Goal: Task Accomplishment & Management: Use online tool/utility

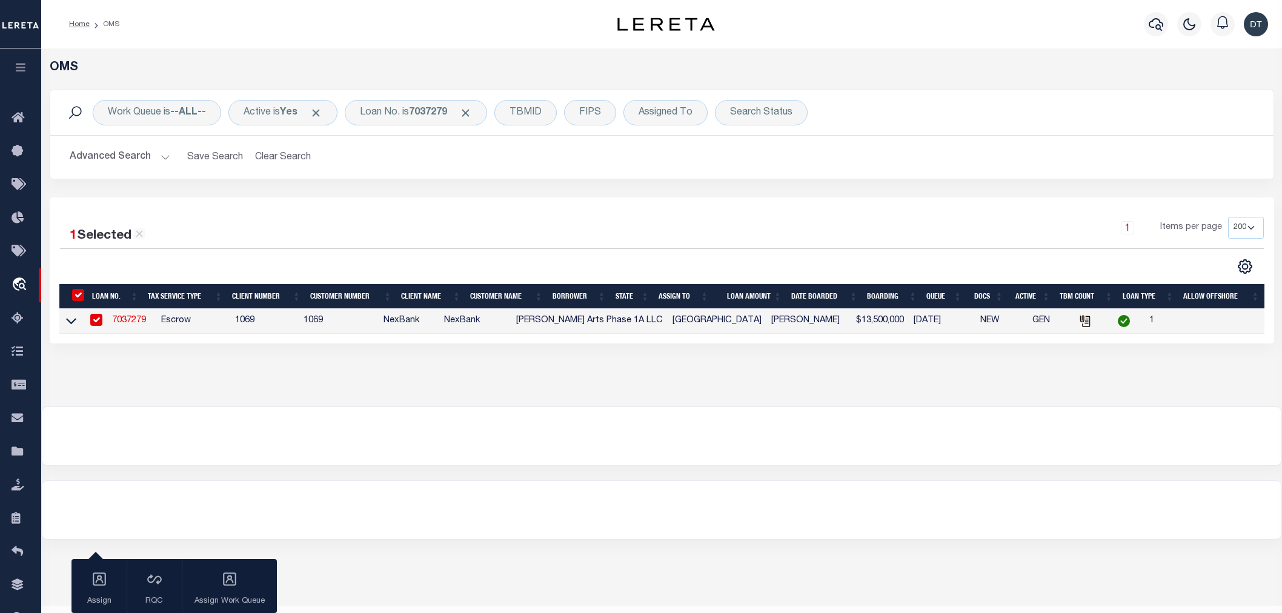
select select "200"
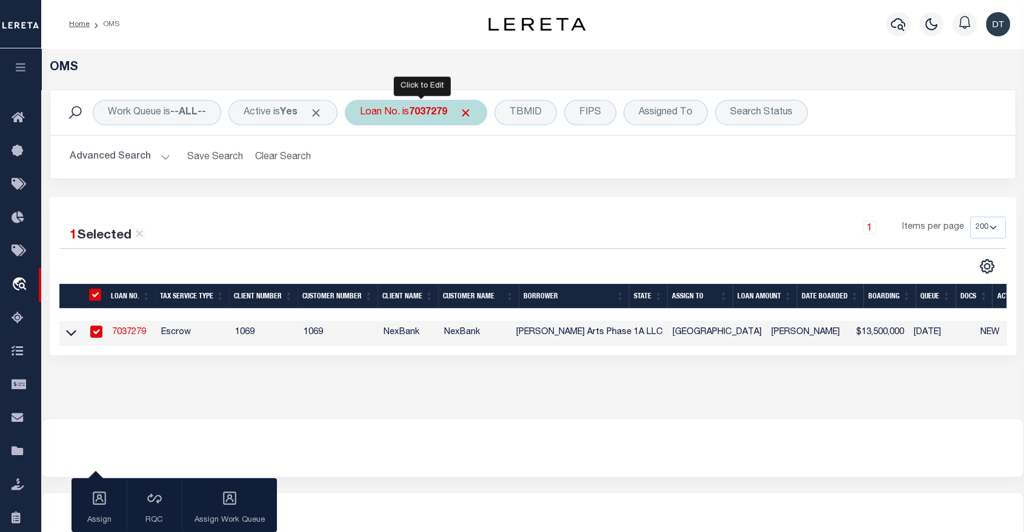
click at [401, 117] on div "Loan No. is 7037279" at bounding box center [416, 112] width 142 height 25
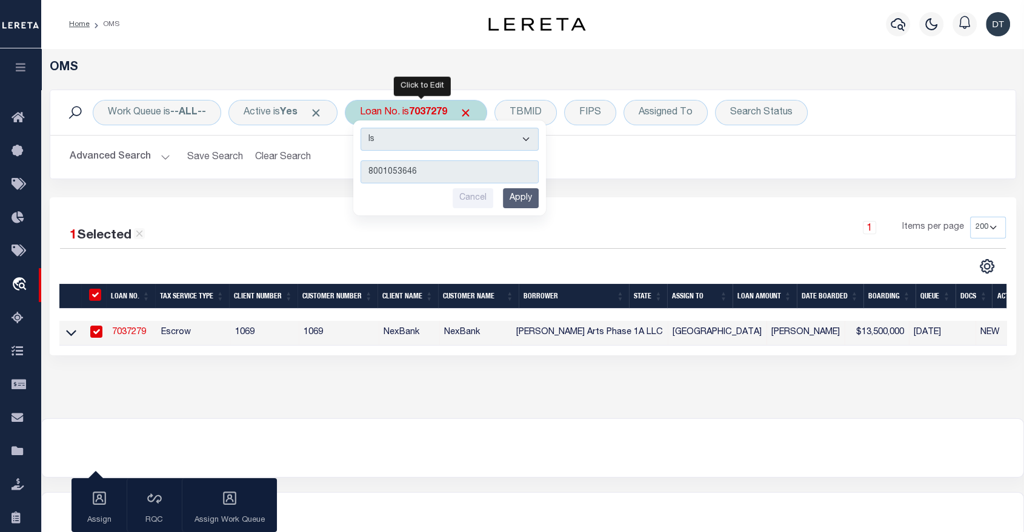
type input "8001053646"
click at [515, 202] on input "Apply" at bounding box center [521, 198] width 36 height 20
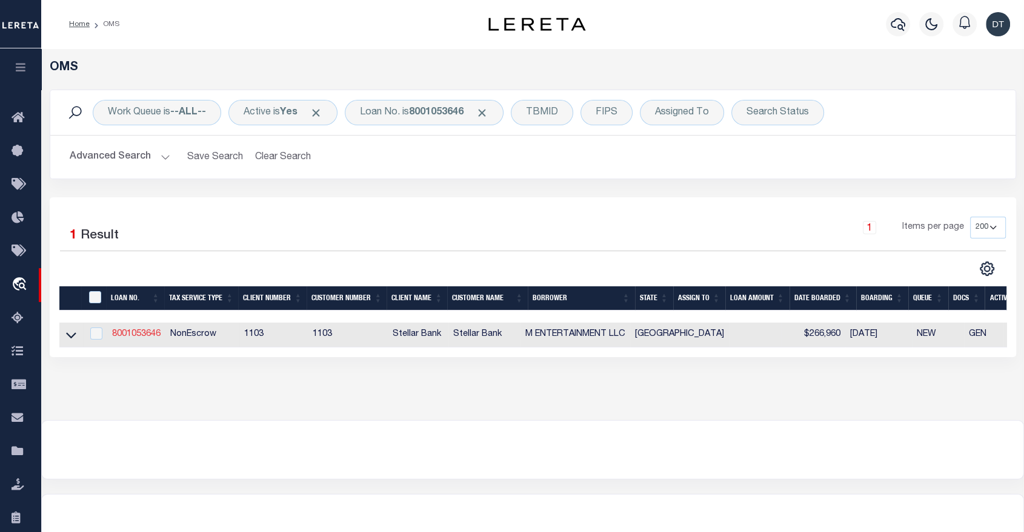
click at [139, 338] on link "8001053646" at bounding box center [136, 334] width 48 height 8
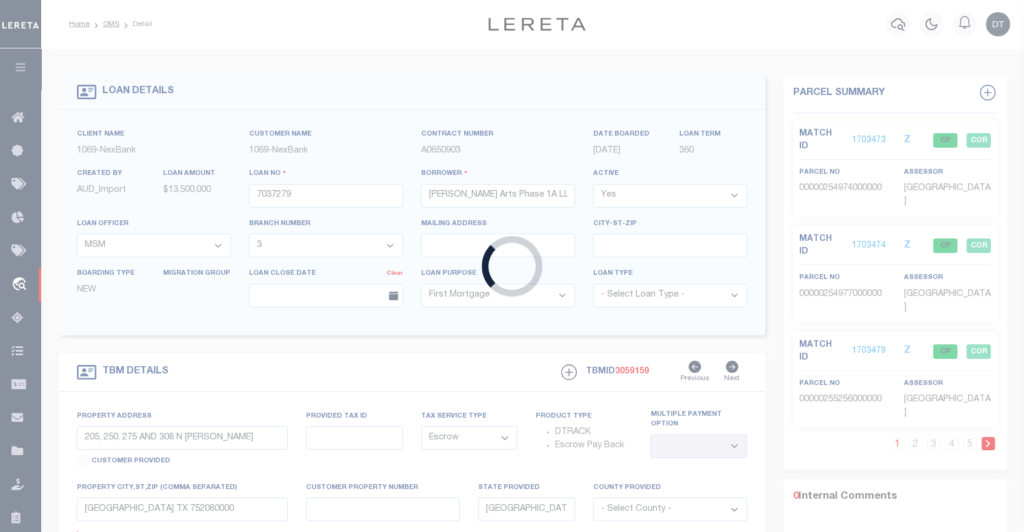
type input "8001053646"
type input "M ENTERTAINMENT LLC"
select select
type input "[STREET_ADDRESS]"
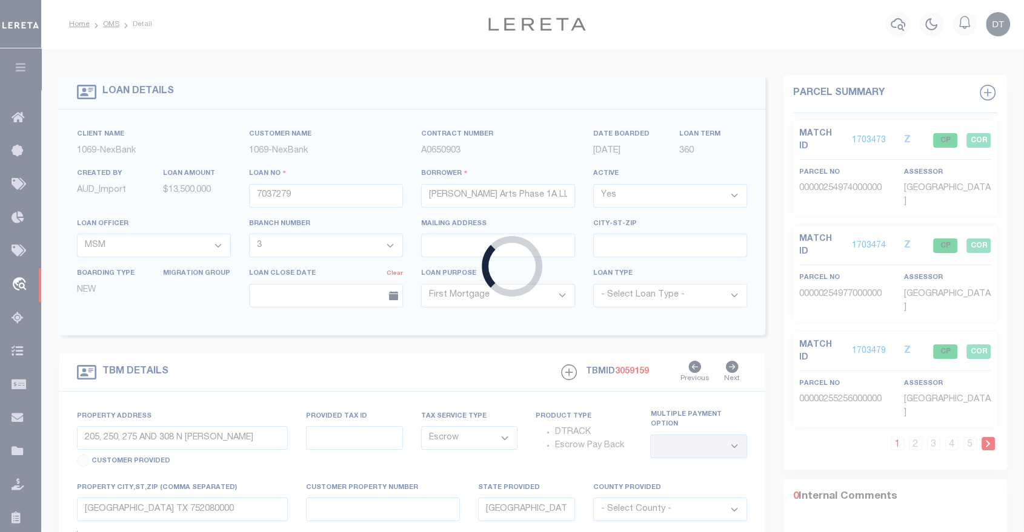
type input "KATY TX 77450-5814"
select select
select select "NonEscrow"
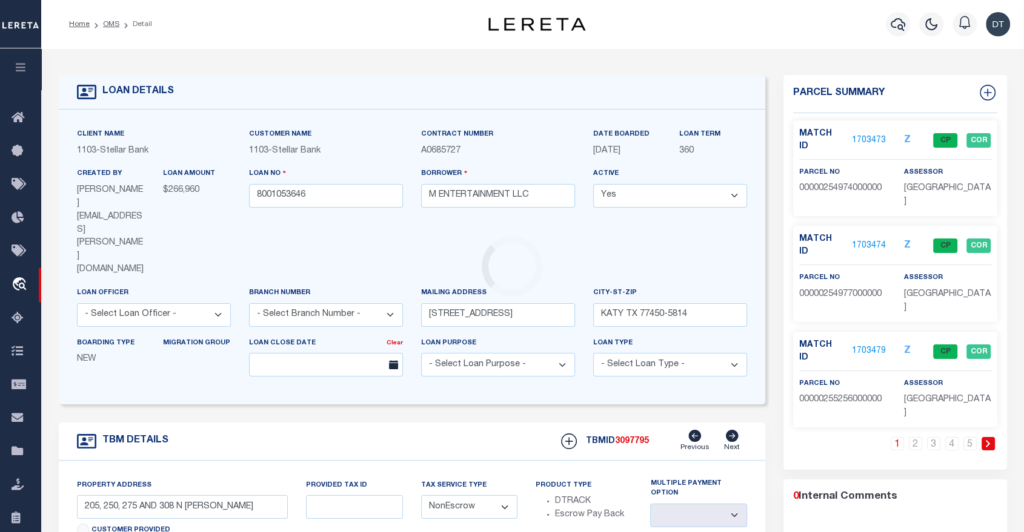
type input "1435 FM 1463"
type input "r430760"
select select
type input "KATY TX 77494"
select select
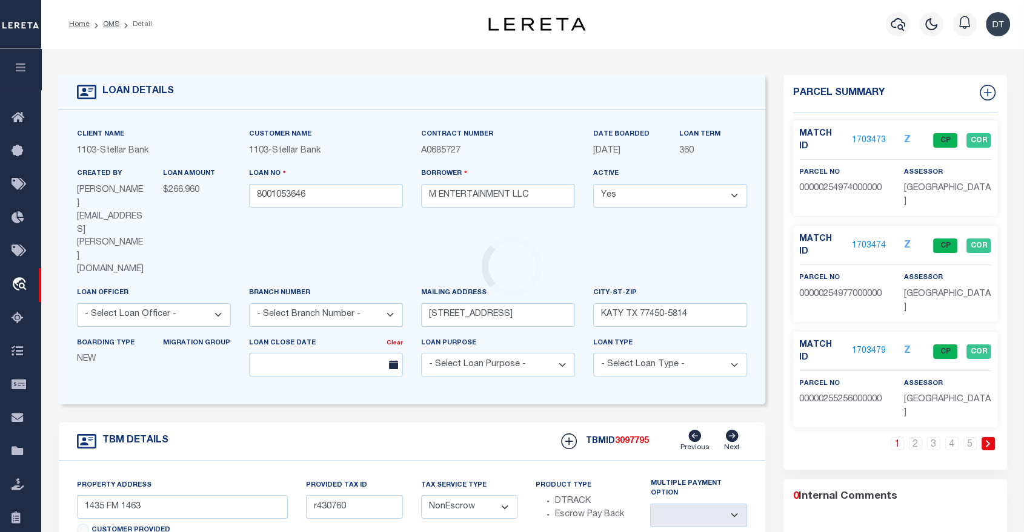
select select "11272"
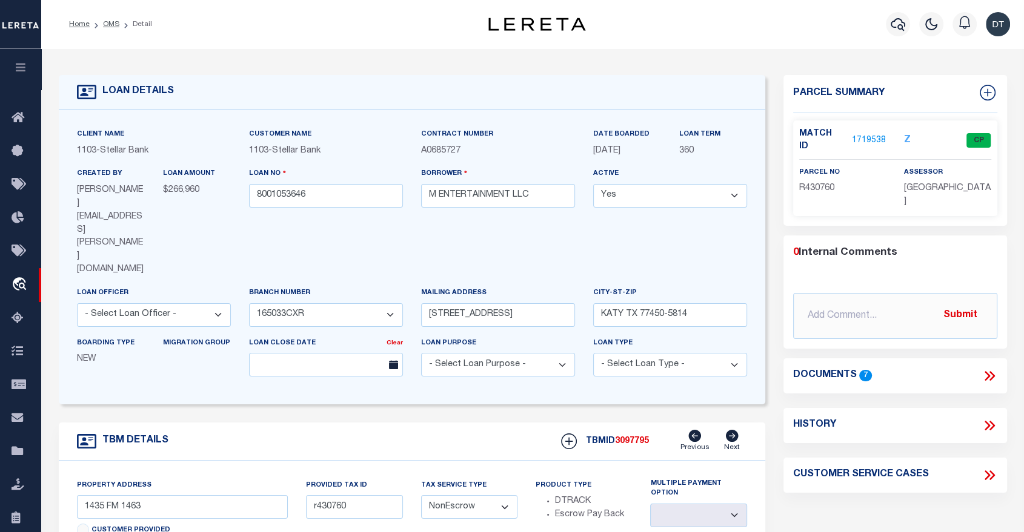
click at [448, 90] on div "LOAN DETAILS" at bounding box center [412, 92] width 706 height 35
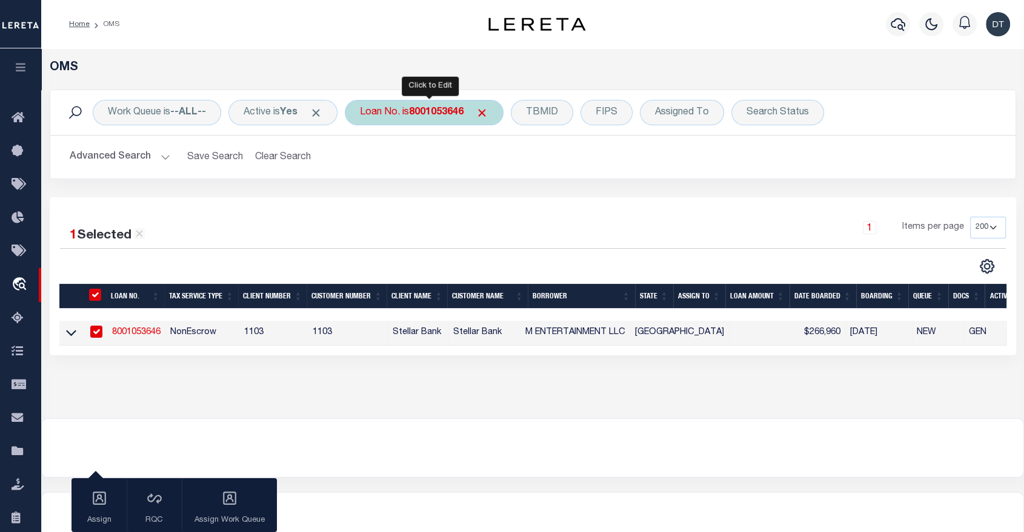
click at [421, 115] on b "8001053646" at bounding box center [436, 113] width 55 height 10
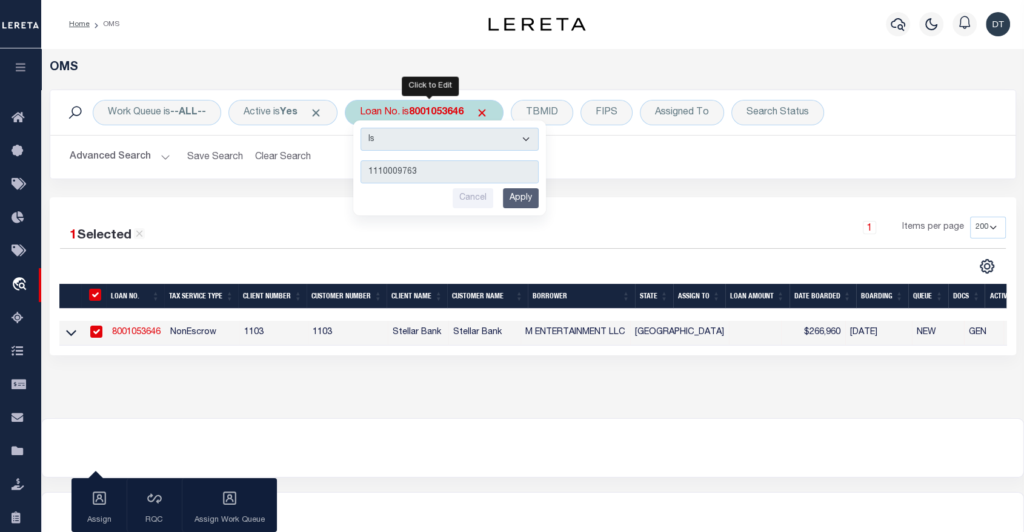
type input "1110009763"
click at [529, 202] on input "Apply" at bounding box center [521, 198] width 36 height 20
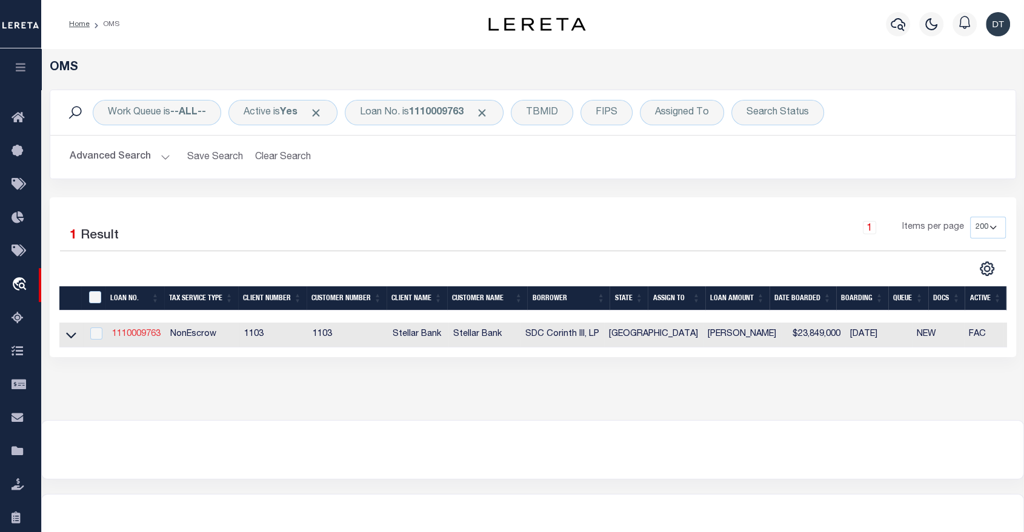
click at [123, 336] on link "1110009763" at bounding box center [136, 334] width 48 height 8
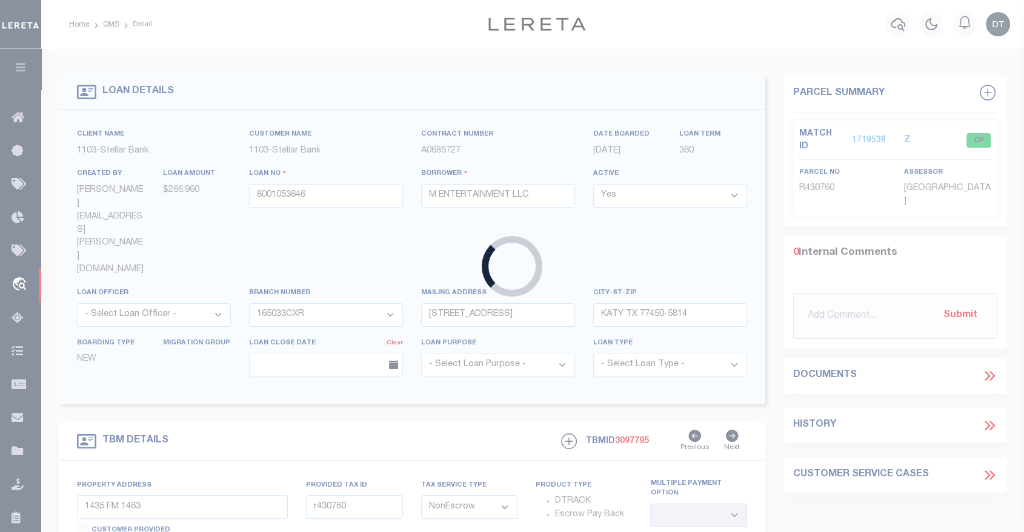
type input "1110009763"
type input "SDC Corinth III, LP"
select select "11282"
type input "3830 [PERSON_NAME] B [PERSON_NAME] FWY STE 1350"
type input "[GEOGRAPHIC_DATA]-5603"
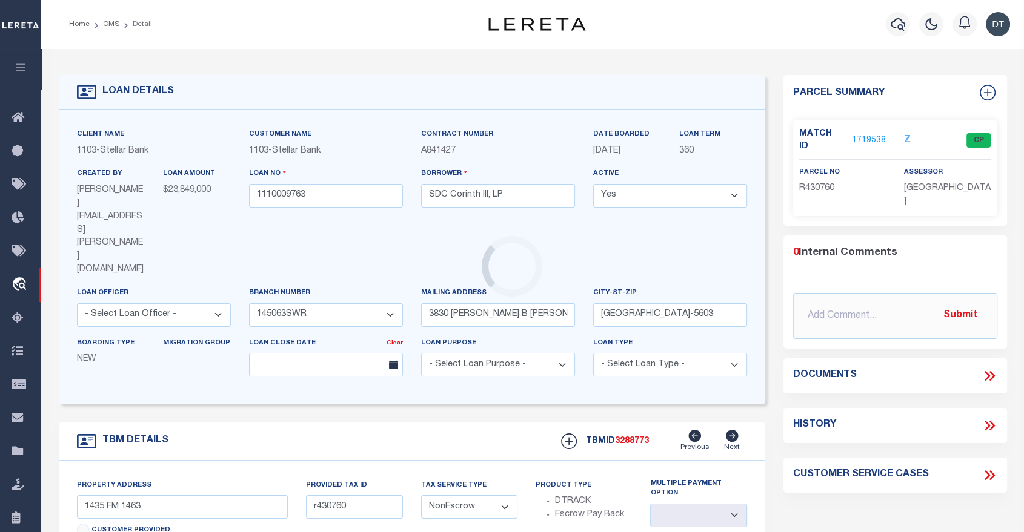
type input "[STREET_ADDRESS]"
select select
type input "[GEOGRAPHIC_DATA]"
select select "[GEOGRAPHIC_DATA]"
select select "11282"
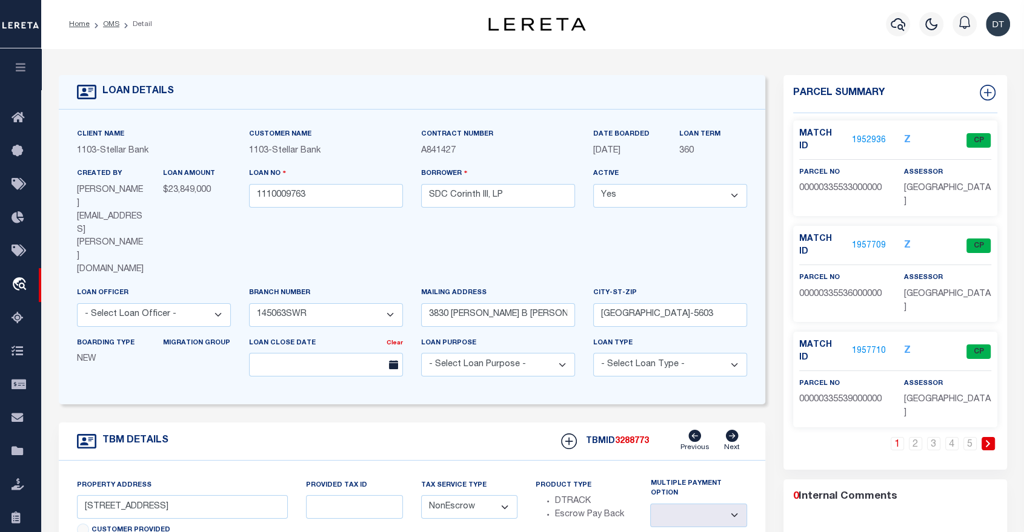
click at [537, 22] on img at bounding box center [536, 24] width 97 height 13
drag, startPoint x: 478, startPoint y: 21, endPoint x: 576, endPoint y: 33, distance: 98.8
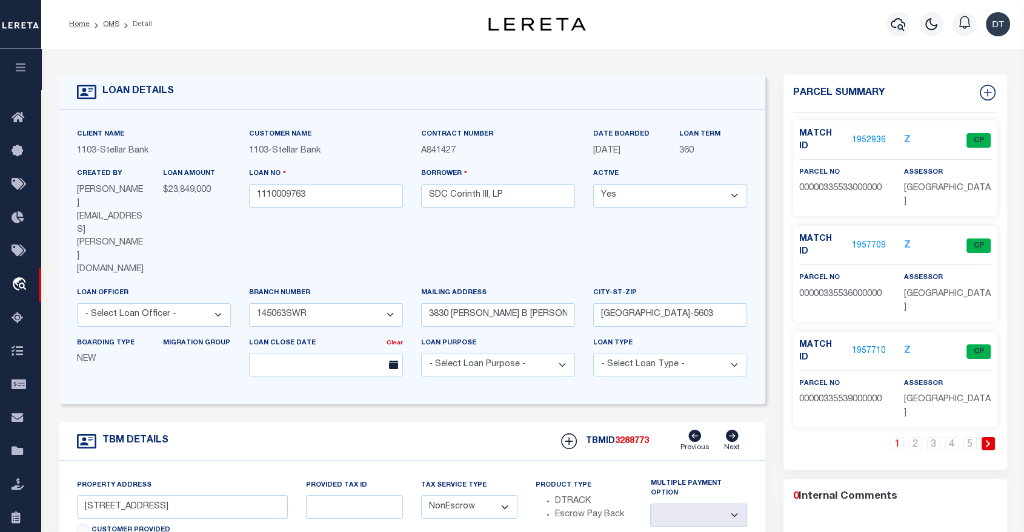
click at [576, 33] on div "Home OMS Detail Profile Sign out" at bounding box center [532, 24] width 982 height 48
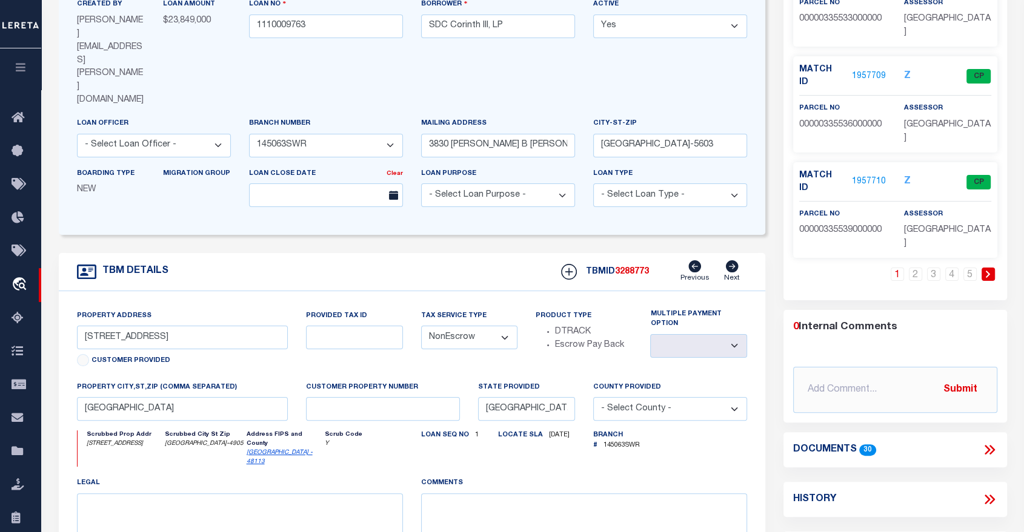
scroll to position [202, 0]
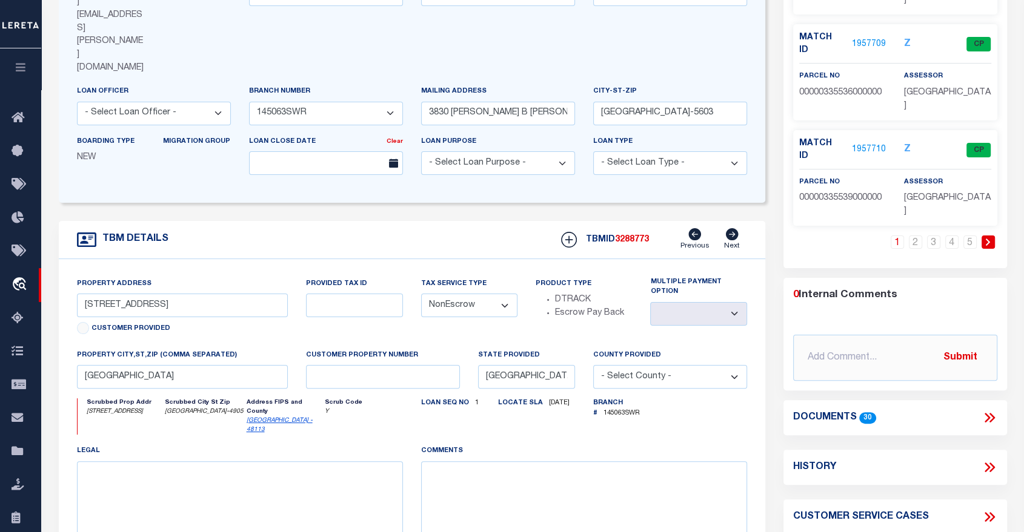
click at [991, 460] on icon at bounding box center [989, 468] width 16 height 16
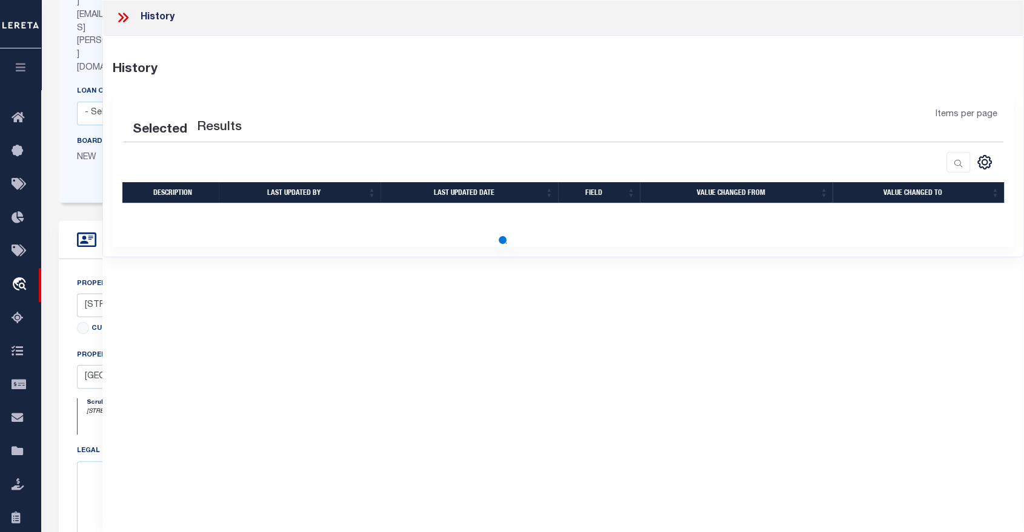
select select "100"
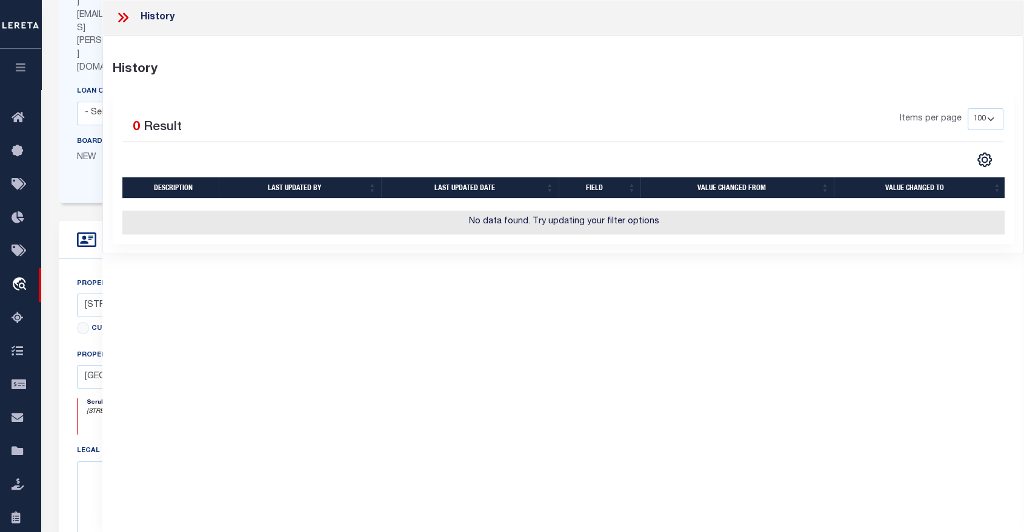
click at [126, 17] on icon at bounding box center [125, 18] width 5 height 10
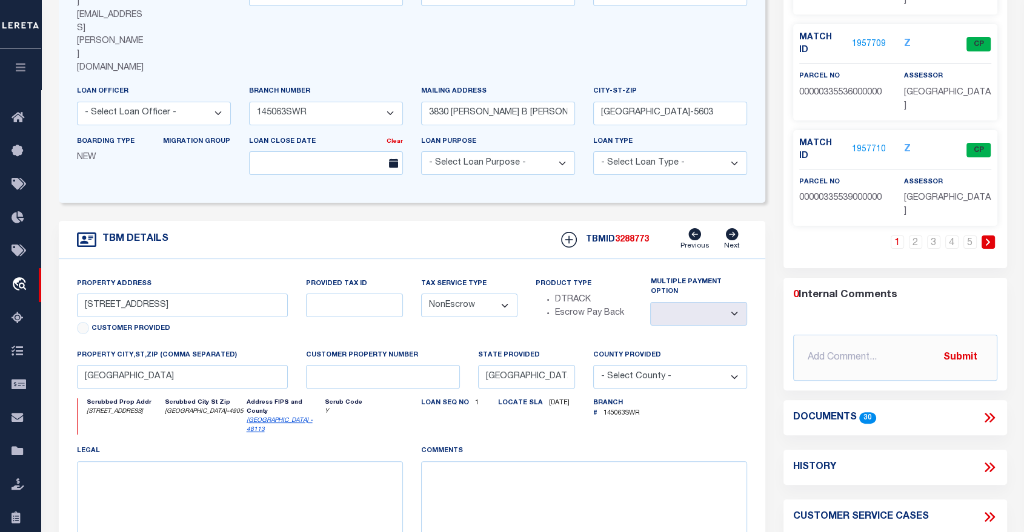
click at [982, 410] on icon at bounding box center [989, 418] width 16 height 16
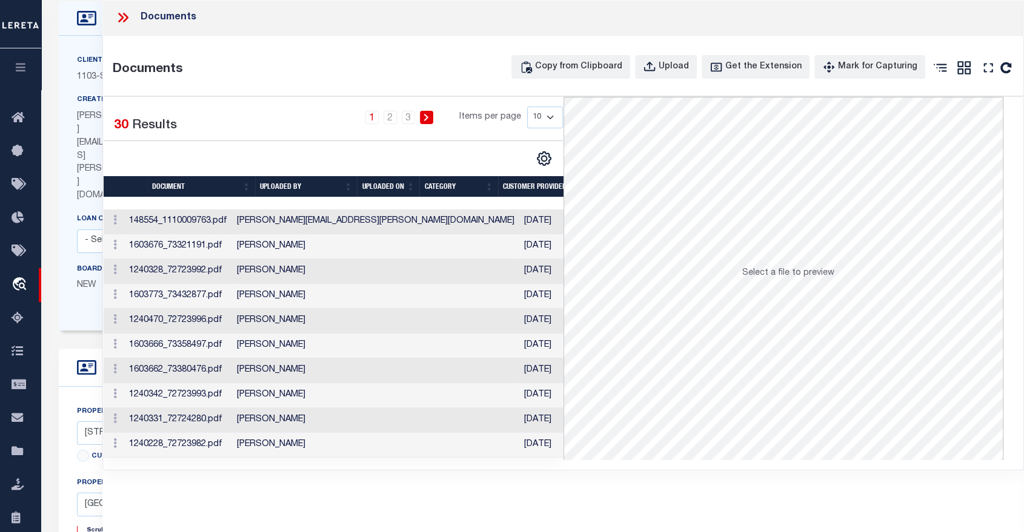
scroll to position [0, 0]
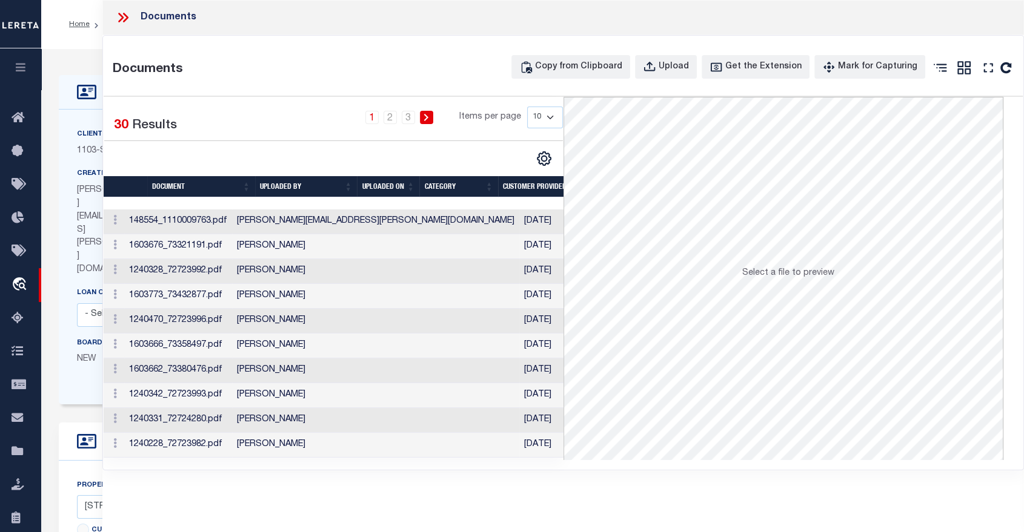
click at [126, 18] on icon at bounding box center [123, 18] width 16 height 16
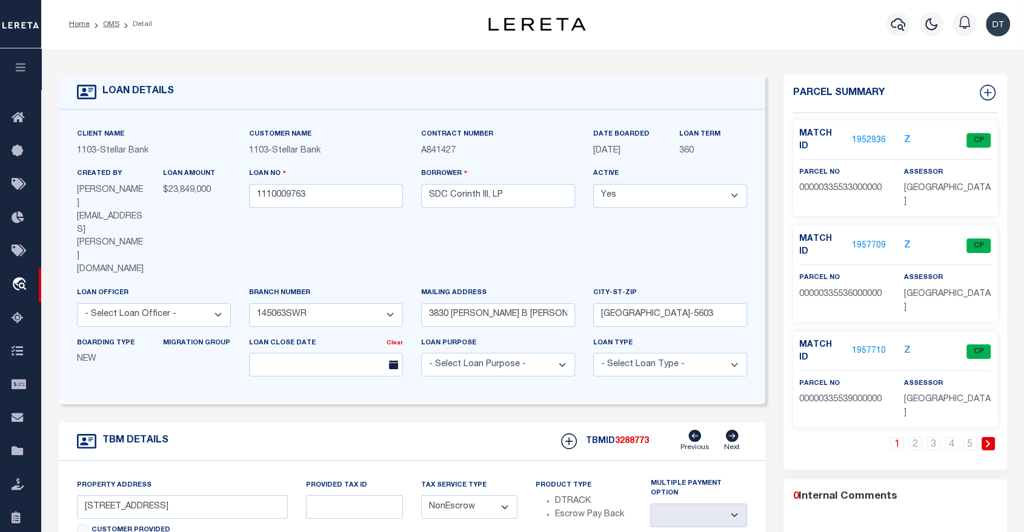
click at [862, 134] on link "1952936" at bounding box center [869, 140] width 34 height 13
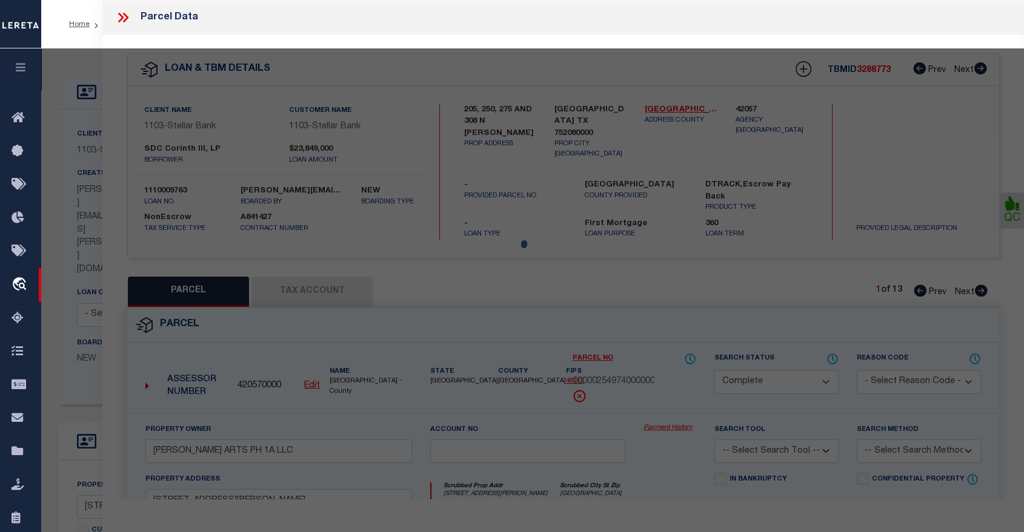
select select "AS"
checkbox input "false"
select select "CP"
type input "CAMERON COUNTY HOUSING FINANCE CORP"
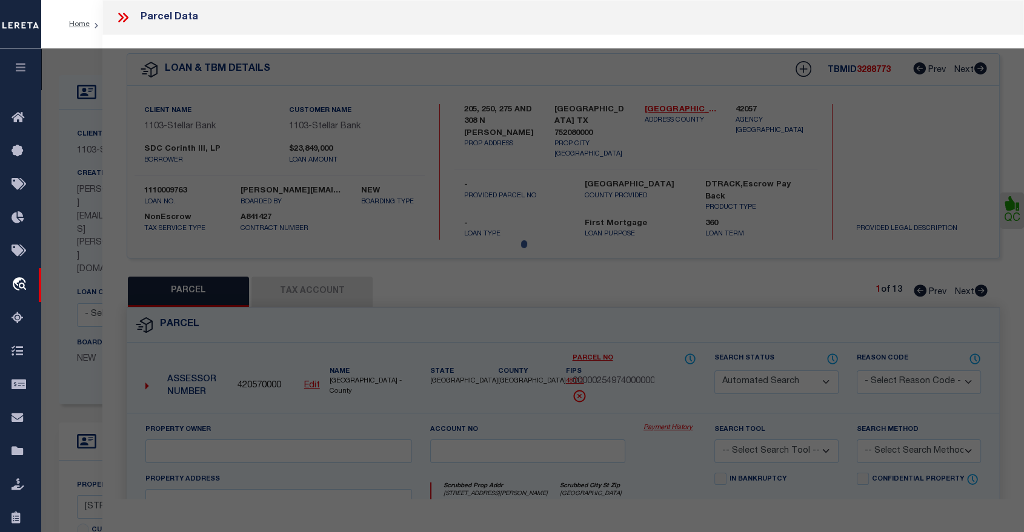
select select
type input "[STREET_ADDRESS]"
checkbox input "false"
type input "[GEOGRAPHIC_DATA]"
type textarea "1: [GEOGRAPHIC_DATA] 2: BLK 4717 LTS 25 & 26&ABND ROW 3: ACS 0.2589 4: INT20210…"
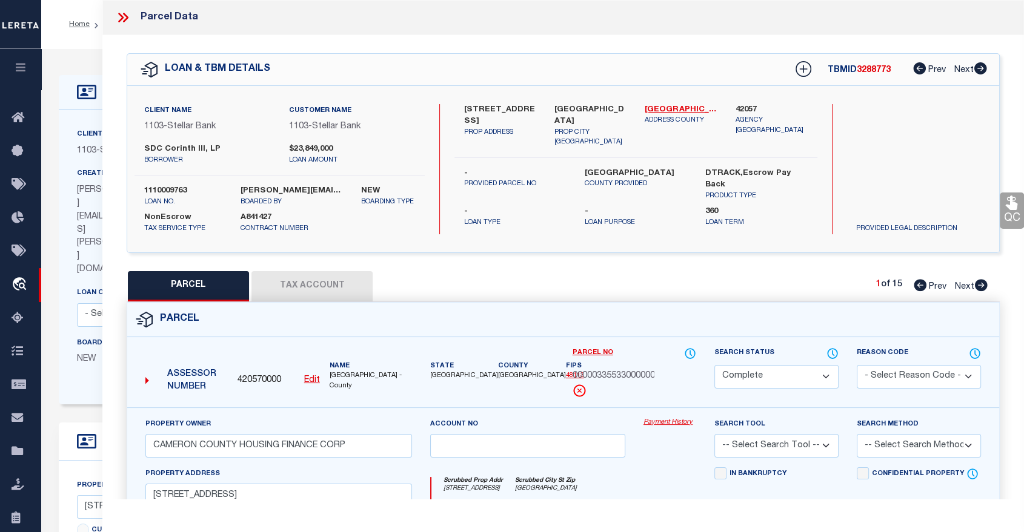
click at [124, 17] on icon at bounding box center [123, 18] width 16 height 16
